Goal: Information Seeking & Learning: Learn about a topic

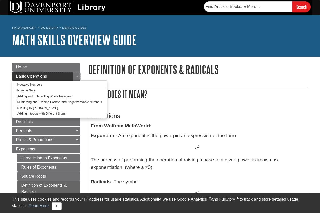
click at [62, 74] on link "Basic Operations" at bounding box center [46, 76] width 68 height 9
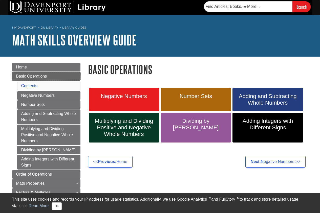
click at [58, 78] on link "Basic Operations" at bounding box center [46, 76] width 68 height 9
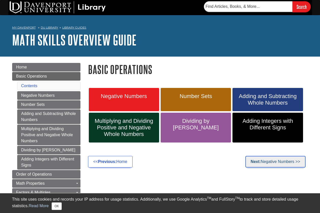
click at [257, 164] on link "Next: Negative Numbers >>" at bounding box center [275, 162] width 60 height 12
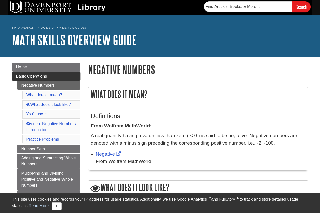
click at [19, 73] on link "Basic Operations" at bounding box center [46, 76] width 68 height 9
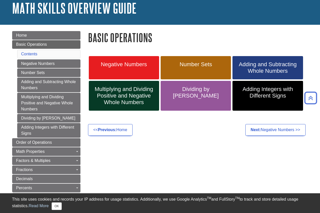
scroll to position [21, 0]
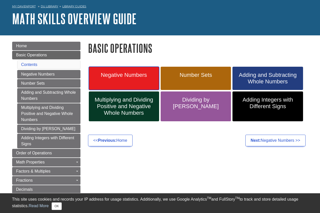
click at [114, 75] on span "Negative Numbers" at bounding box center [124, 75] width 63 height 7
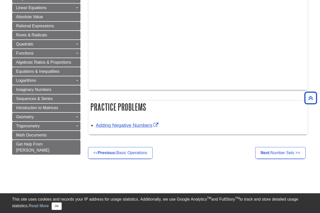
scroll to position [315, 0]
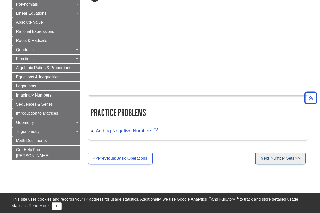
click at [279, 159] on link "Next: Number Sets >>" at bounding box center [280, 159] width 50 height 12
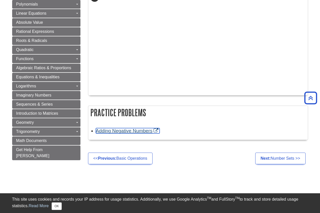
click at [153, 130] on link "Adding Negative Numbers" at bounding box center [128, 130] width 64 height 5
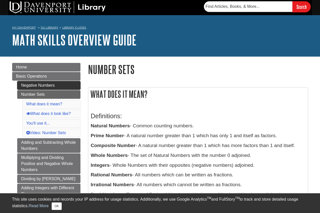
click at [31, 84] on link "Negative Numbers" at bounding box center [48, 85] width 63 height 9
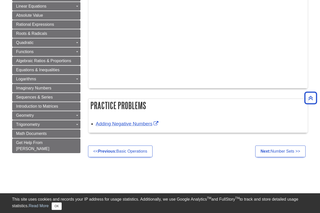
scroll to position [327, 0]
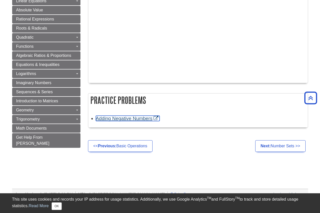
click at [134, 118] on link "Adding Negative Numbers" at bounding box center [128, 118] width 64 height 5
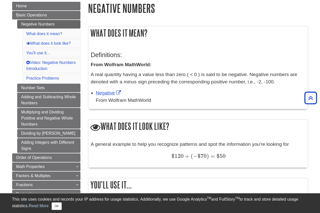
scroll to position [43, 0]
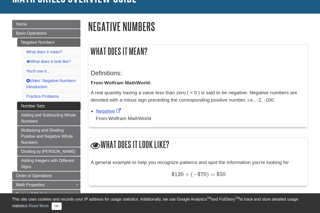
click at [58, 109] on link "Number Sets" at bounding box center [48, 106] width 63 height 9
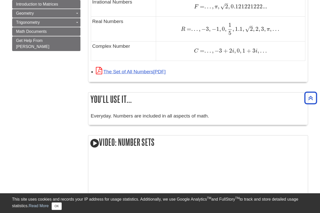
scroll to position [392, 0]
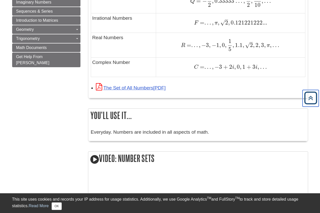
click at [313, 101] on icon "Back to Top" at bounding box center [310, 98] width 16 height 16
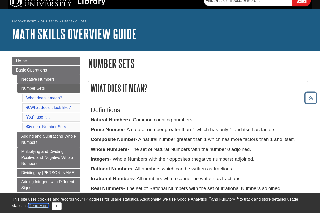
scroll to position [0, 0]
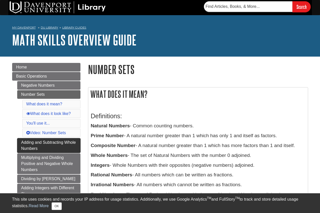
click at [44, 143] on link "Adding and Subtracting Whole Numbers" at bounding box center [48, 145] width 63 height 15
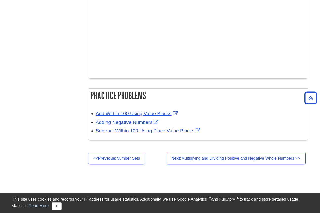
scroll to position [703, 0]
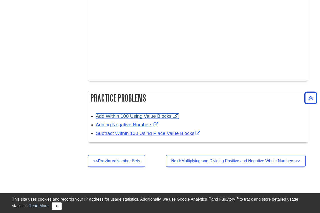
click at [150, 116] on link "Add Within 100 Using Value Blocks" at bounding box center [137, 116] width 83 height 5
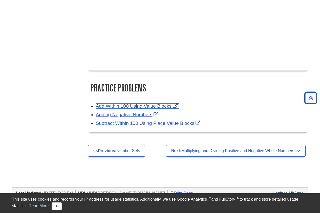
scroll to position [795, 0]
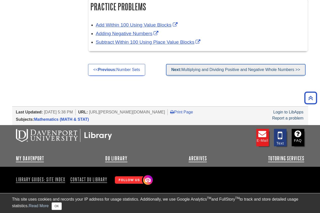
click at [240, 74] on link "Next: Multiplying and Dividing Positive and Negative Whole Numbers >>" at bounding box center [236, 70] width 140 height 12
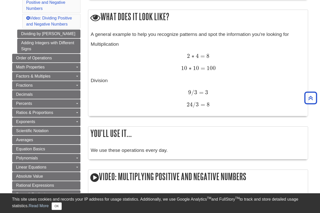
scroll to position [172, 0]
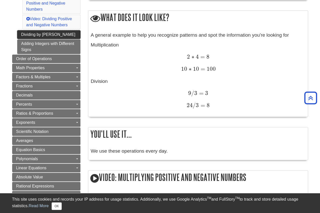
click at [65, 36] on link "Dividing by [PERSON_NAME]" at bounding box center [48, 34] width 63 height 9
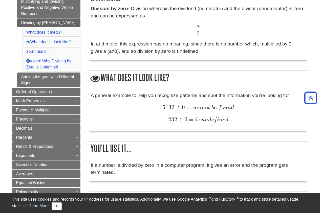
scroll to position [110, 0]
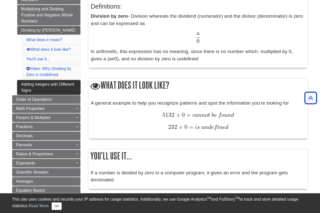
click at [38, 86] on link "Adding Integers with Different Signs" at bounding box center [48, 87] width 63 height 15
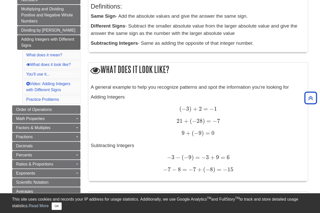
scroll to position [129, 0]
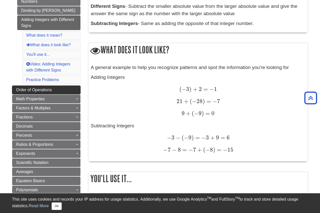
click at [41, 89] on span "Order of Operations" at bounding box center [34, 90] width 36 height 4
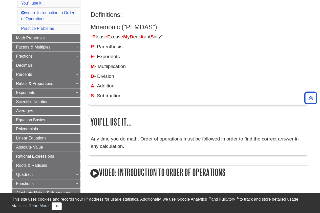
scroll to position [41, 0]
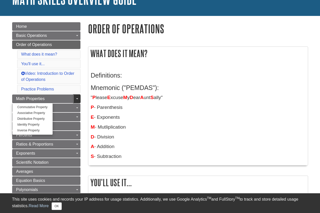
click at [76, 97] on link "Toggle Dropdown" at bounding box center [76, 99] width 7 height 9
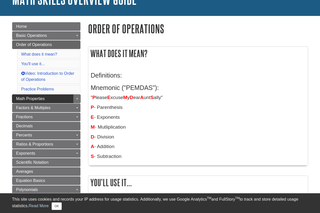
click at [66, 98] on link "Math Properties" at bounding box center [46, 99] width 68 height 9
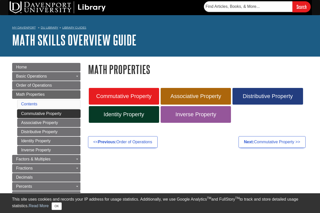
click at [69, 112] on link "Commutative Property" at bounding box center [48, 113] width 63 height 9
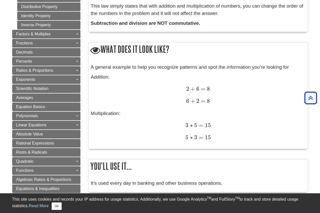
scroll to position [211, 0]
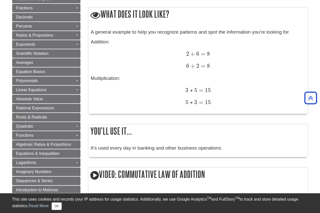
click at [319, 113] on body "Library Chat This site uses cookies and records your IP address for usage stati…" at bounding box center [160, 170] width 320 height 762
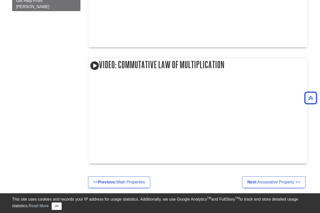
scroll to position [492, 0]
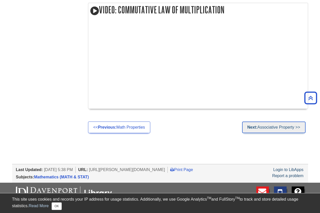
click at [256, 127] on link "Next: Associative Property >>" at bounding box center [273, 128] width 63 height 12
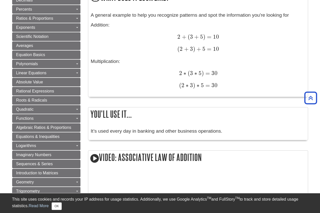
scroll to position [508, 0]
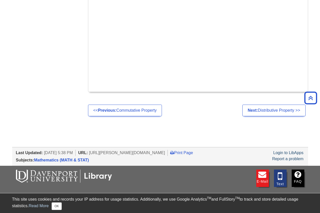
click at [280, 114] on link "Next: Distributive Property >>" at bounding box center [273, 111] width 63 height 12
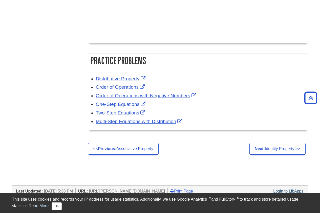
scroll to position [851, 0]
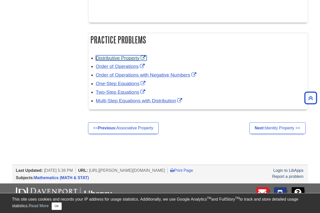
click at [109, 57] on link "Distributive Property" at bounding box center [121, 57] width 51 height 5
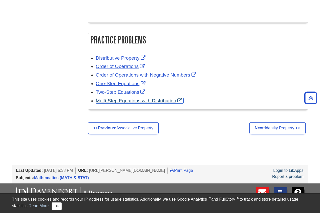
click at [128, 99] on link "Multi-Step Equations with Distribution" at bounding box center [140, 100] width 88 height 5
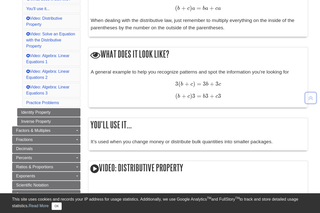
scroll to position [146, 0]
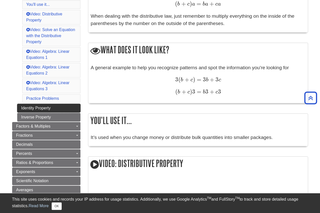
click at [72, 105] on link "Identity Property" at bounding box center [48, 108] width 63 height 9
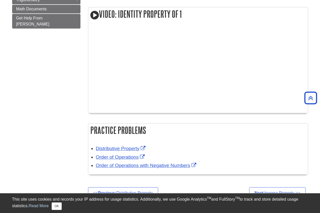
scroll to position [435, 0]
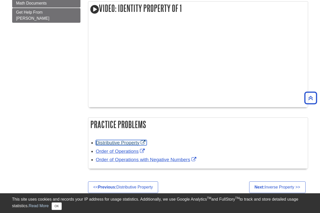
click at [107, 141] on link "Distributive Property" at bounding box center [121, 142] width 51 height 5
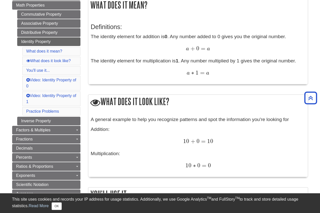
scroll to position [98, 0]
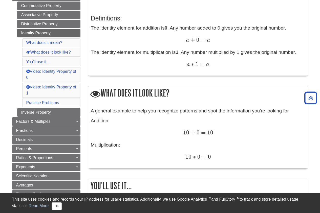
click at [60, 102] on li "Practice Problems" at bounding box center [51, 103] width 58 height 9
click at [55, 102] on link "Practice Problems" at bounding box center [42, 103] width 33 height 4
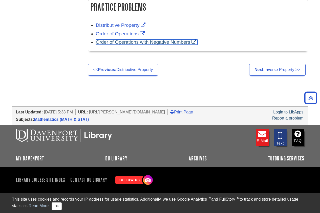
click at [145, 40] on link "Order of Operations with Negative Numbers" at bounding box center [147, 41] width 102 height 5
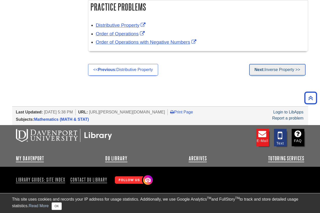
click at [268, 70] on link "Next: Inverse Property >>" at bounding box center [277, 70] width 56 height 12
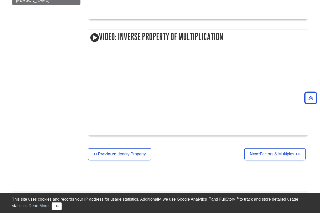
scroll to position [461, 0]
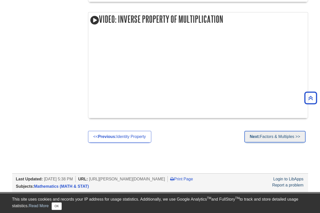
click at [285, 141] on link "Next: Factors & Multiples >>" at bounding box center [274, 137] width 61 height 12
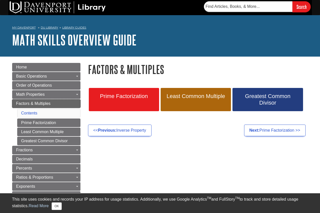
click at [52, 105] on link "Factors & Multiples" at bounding box center [46, 103] width 68 height 9
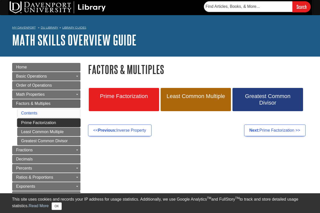
click at [51, 123] on link "Prime Factorization" at bounding box center [48, 123] width 63 height 9
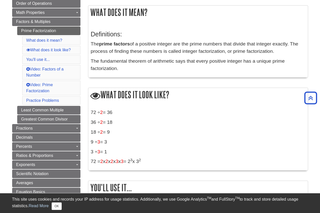
scroll to position [87, 0]
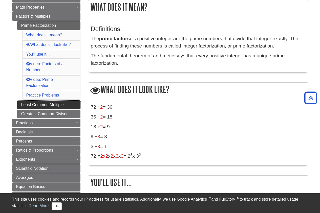
click at [57, 105] on link "Least Common Multiple" at bounding box center [48, 105] width 63 height 9
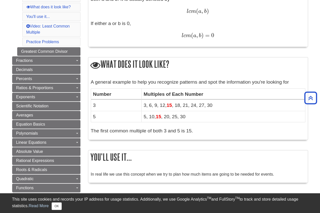
scroll to position [135, 0]
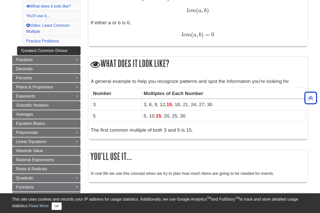
click at [55, 49] on link "Greatest Common Divisor" at bounding box center [48, 51] width 63 height 9
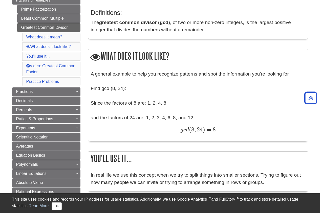
scroll to position [116, 0]
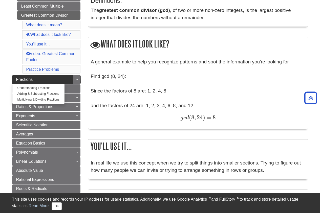
click at [57, 80] on link "Fractions" at bounding box center [46, 79] width 68 height 9
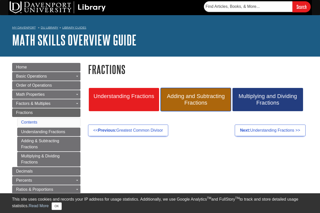
click at [174, 100] on span "Adding and Subtracting Fractions" at bounding box center [195, 99] width 63 height 13
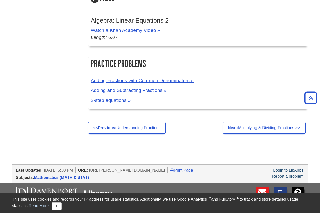
scroll to position [685, 0]
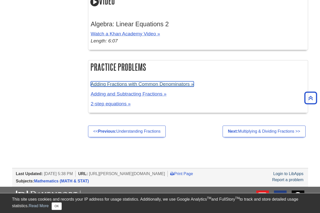
click at [141, 85] on link "Adding Fractions with Common Denominators »" at bounding box center [142, 83] width 103 height 5
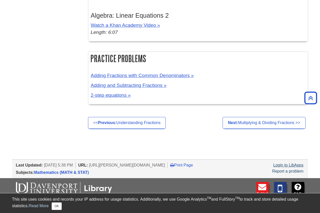
scroll to position [684, 0]
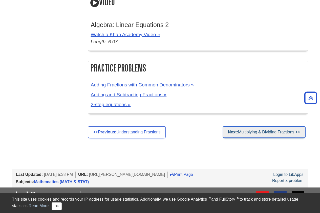
click at [285, 133] on link "Next: Multiplying & Dividing Fractions >>" at bounding box center [264, 132] width 83 height 12
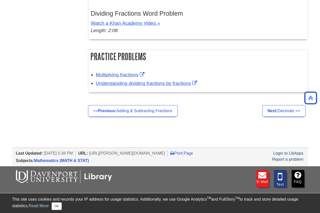
scroll to position [550, 0]
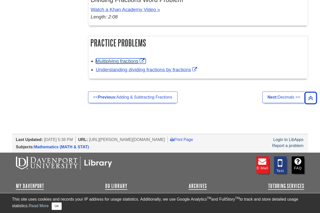
click at [104, 60] on link "Multiplying fractions" at bounding box center [121, 60] width 50 height 5
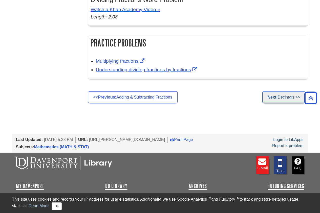
click at [283, 99] on link "Next: Decimals >>" at bounding box center [283, 98] width 43 height 12
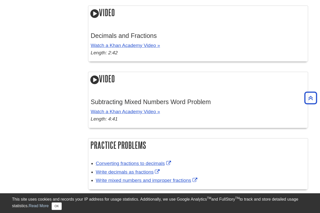
scroll to position [485, 0]
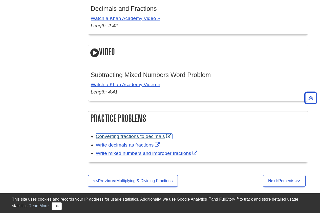
click at [137, 136] on link "Converting fractions to decimals" at bounding box center [134, 136] width 76 height 5
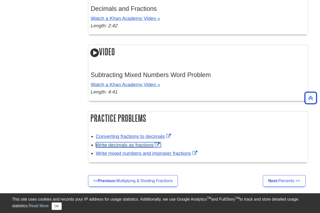
click at [152, 144] on link "Write decimals as fractions" at bounding box center [128, 144] width 65 height 5
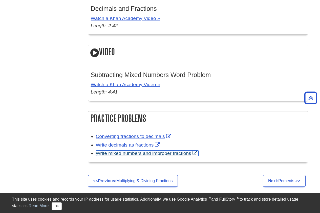
click at [129, 151] on link "Write mixed numbers and improper fractions" at bounding box center [147, 153] width 103 height 5
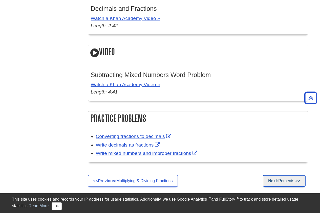
click at [278, 181] on link "Next: Percents >>" at bounding box center [284, 181] width 42 height 12
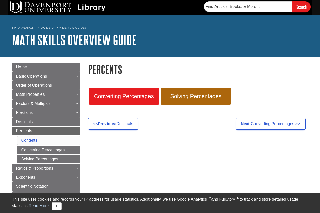
click at [44, 144] on li "Contents" at bounding box center [48, 140] width 63 height 9
click at [48, 148] on link "Converting Percentages" at bounding box center [48, 150] width 63 height 9
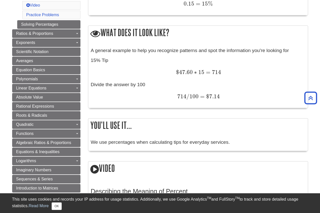
scroll to position [188, 0]
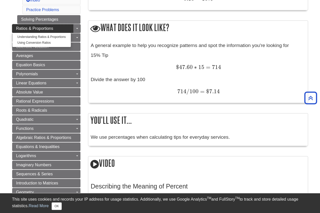
click at [41, 28] on span "Ratios & Proportions" at bounding box center [34, 28] width 37 height 4
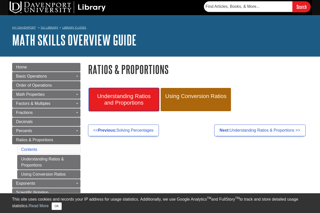
click at [134, 101] on span "Understanding Ratios and Proportions" at bounding box center [124, 99] width 63 height 13
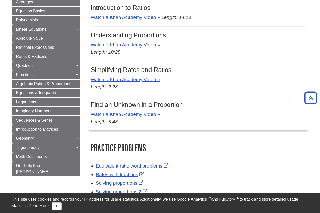
scroll to position [269, 0]
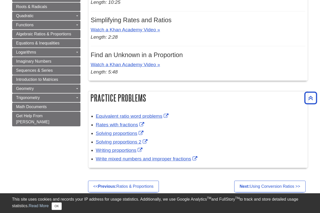
click at [123, 113] on div "Equivalent ratio word problems" at bounding box center [200, 116] width 209 height 7
click at [125, 116] on link "Equivalent ratio word problems" at bounding box center [133, 116] width 74 height 5
click at [124, 127] on link "Rates with fractions" at bounding box center [121, 124] width 50 height 5
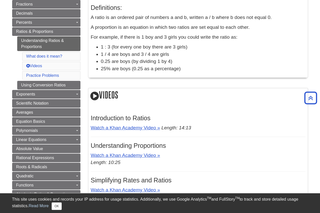
scroll to position [131, 0]
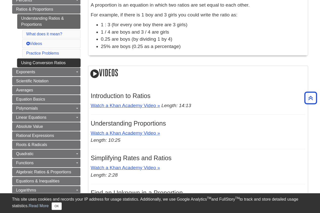
click at [55, 60] on link "Using Conversion Ratios" at bounding box center [48, 63] width 63 height 9
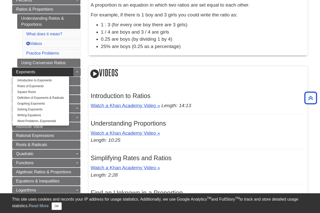
click at [63, 72] on link "Exponents" at bounding box center [46, 72] width 68 height 9
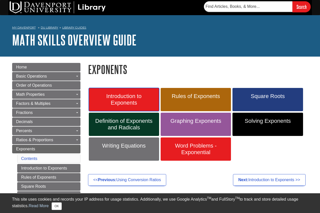
click at [123, 94] on span "Introduction to Exponents" at bounding box center [124, 99] width 63 height 13
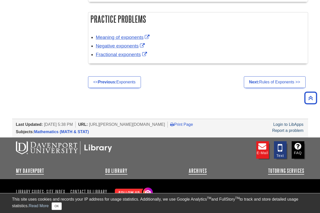
scroll to position [892, 0]
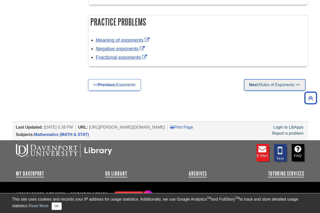
click at [285, 87] on link "Next: Rules of Exponents >>" at bounding box center [275, 85] width 62 height 12
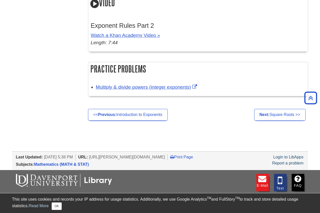
scroll to position [776, 0]
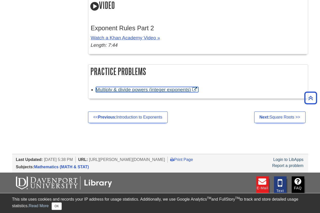
click at [182, 88] on link "Multiply & divide powers (integer exponents)" at bounding box center [147, 89] width 102 height 5
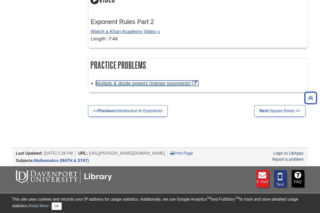
scroll to position [784, 0]
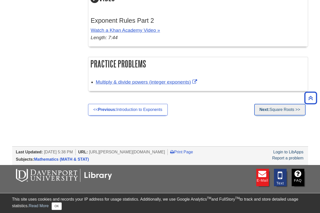
click at [280, 113] on link "Next: Square Roots >>" at bounding box center [279, 110] width 51 height 12
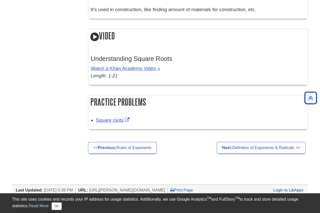
scroll to position [545, 0]
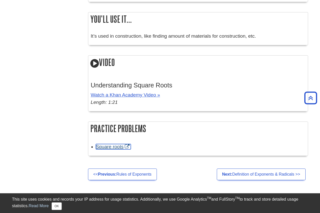
click at [102, 147] on link "Square roots" at bounding box center [113, 146] width 35 height 5
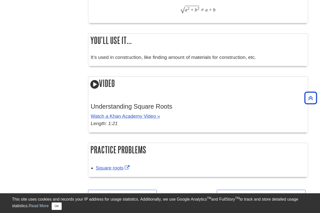
scroll to position [528, 0]
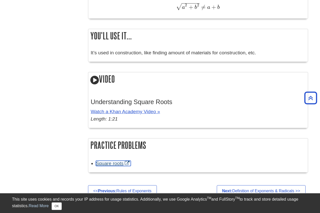
click at [119, 163] on link "Square roots" at bounding box center [113, 163] width 35 height 5
